Goal: Navigation & Orientation: Find specific page/section

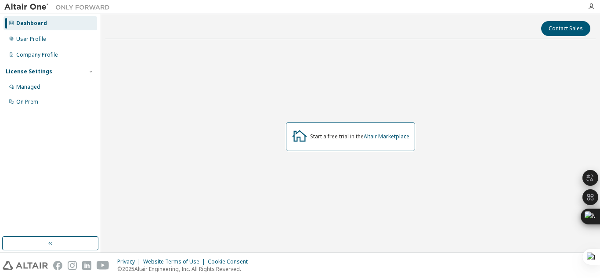
click at [238, 103] on div "Start a free trial in the Altair Marketplace" at bounding box center [350, 136] width 490 height 180
click at [47, 25] on div "Dashboard" at bounding box center [51, 23] width 94 height 14
click at [187, 131] on div "Start a free trial in the Altair Marketplace" at bounding box center [350, 136] width 490 height 180
click at [33, 90] on div "Managed" at bounding box center [28, 86] width 24 height 7
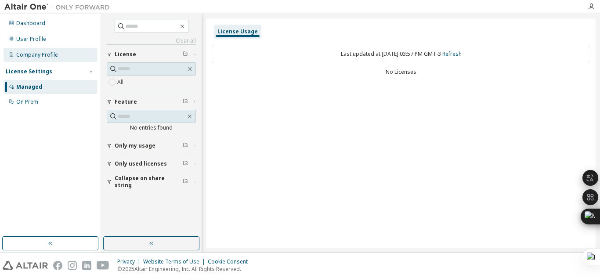
click at [35, 53] on div "Company Profile" at bounding box center [37, 54] width 42 height 7
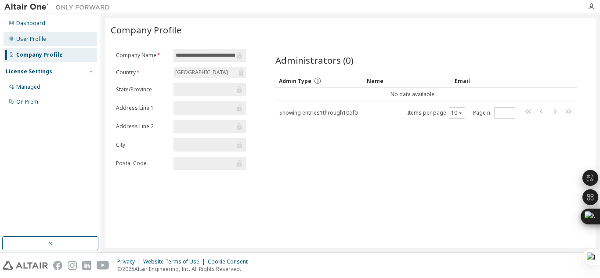
click at [18, 40] on div "User Profile" at bounding box center [31, 39] width 30 height 7
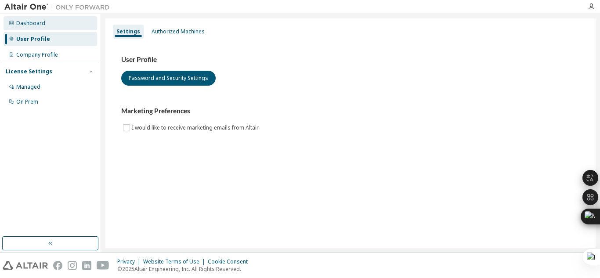
click at [42, 23] on div "Dashboard" at bounding box center [30, 23] width 29 height 7
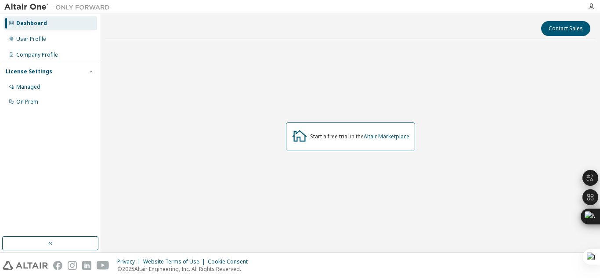
click at [300, 135] on icon at bounding box center [299, 136] width 16 height 16
click at [388, 134] on link "Altair Marketplace" at bounding box center [386, 136] width 46 height 7
